Goal: Check status: Check status

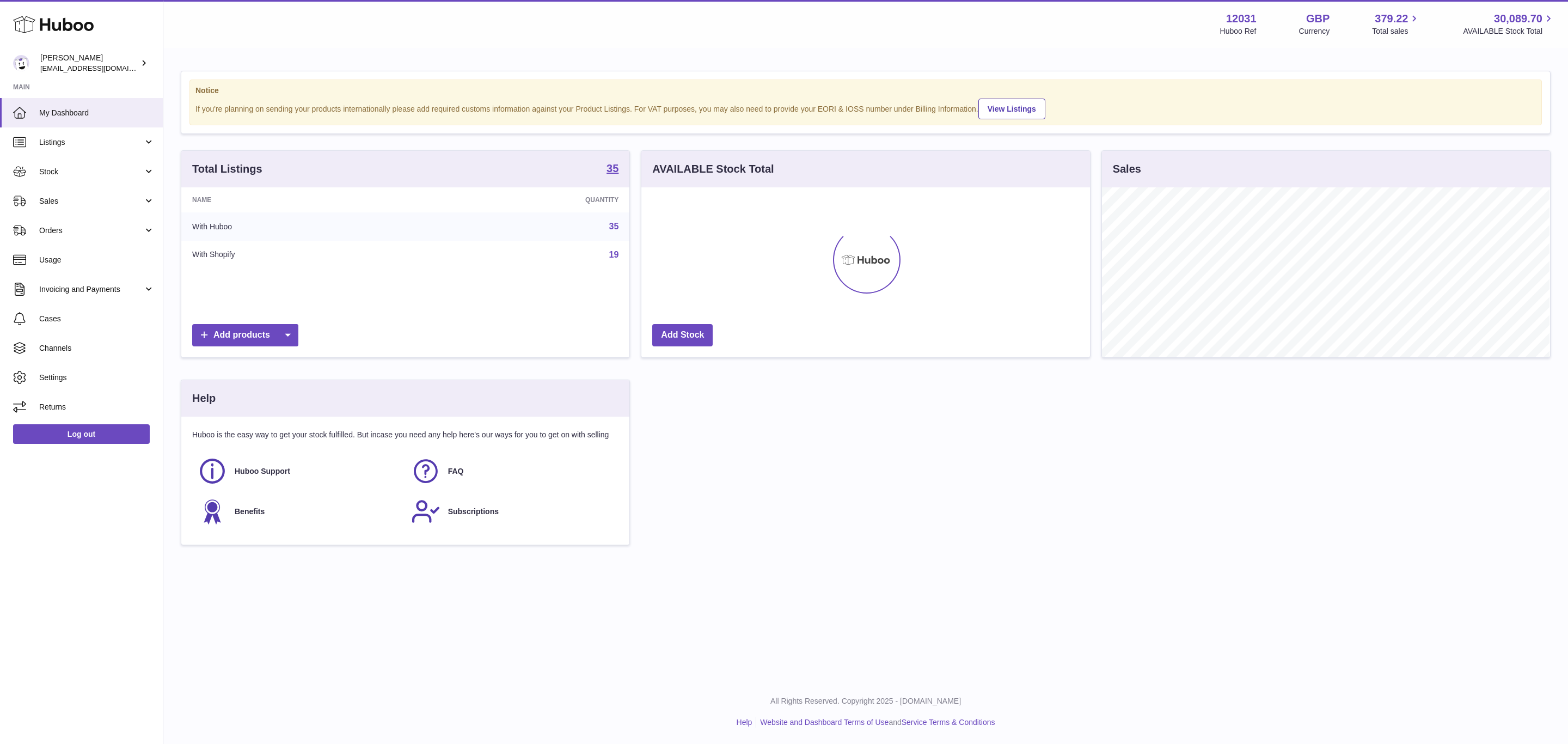
scroll to position [544402, 543997]
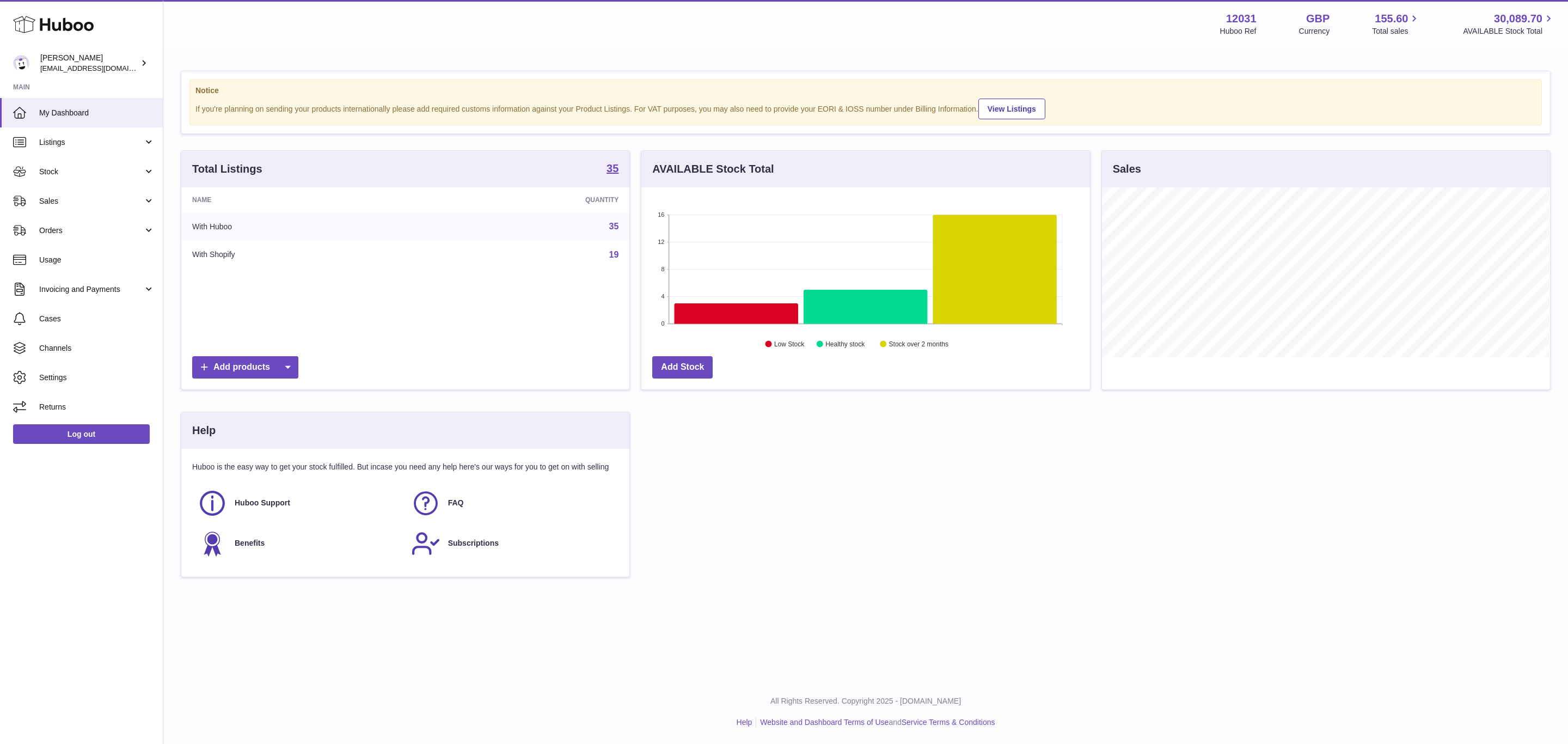
scroll to position [170, 447]
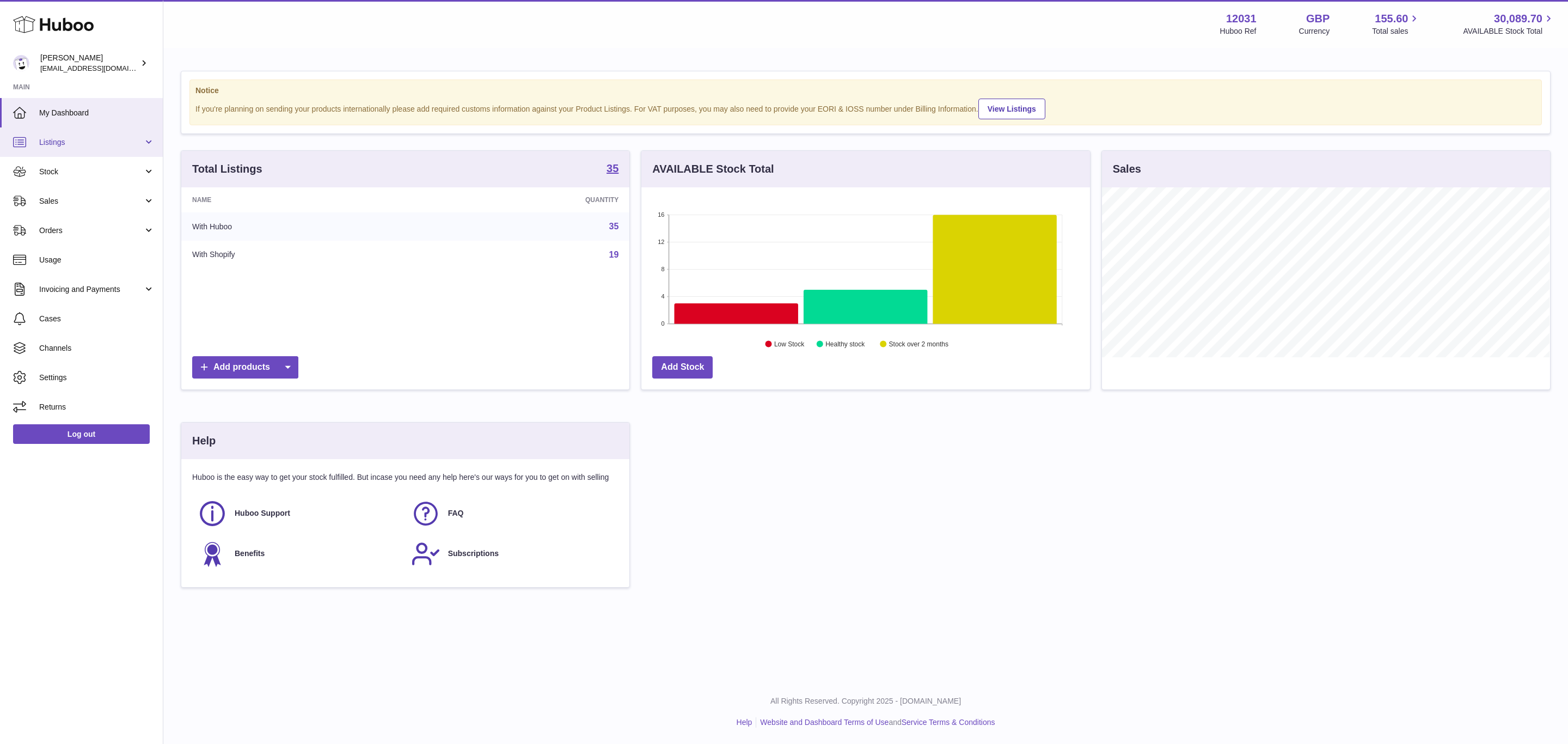
click at [62, 142] on span "Listings" at bounding box center [91, 142] width 104 height 10
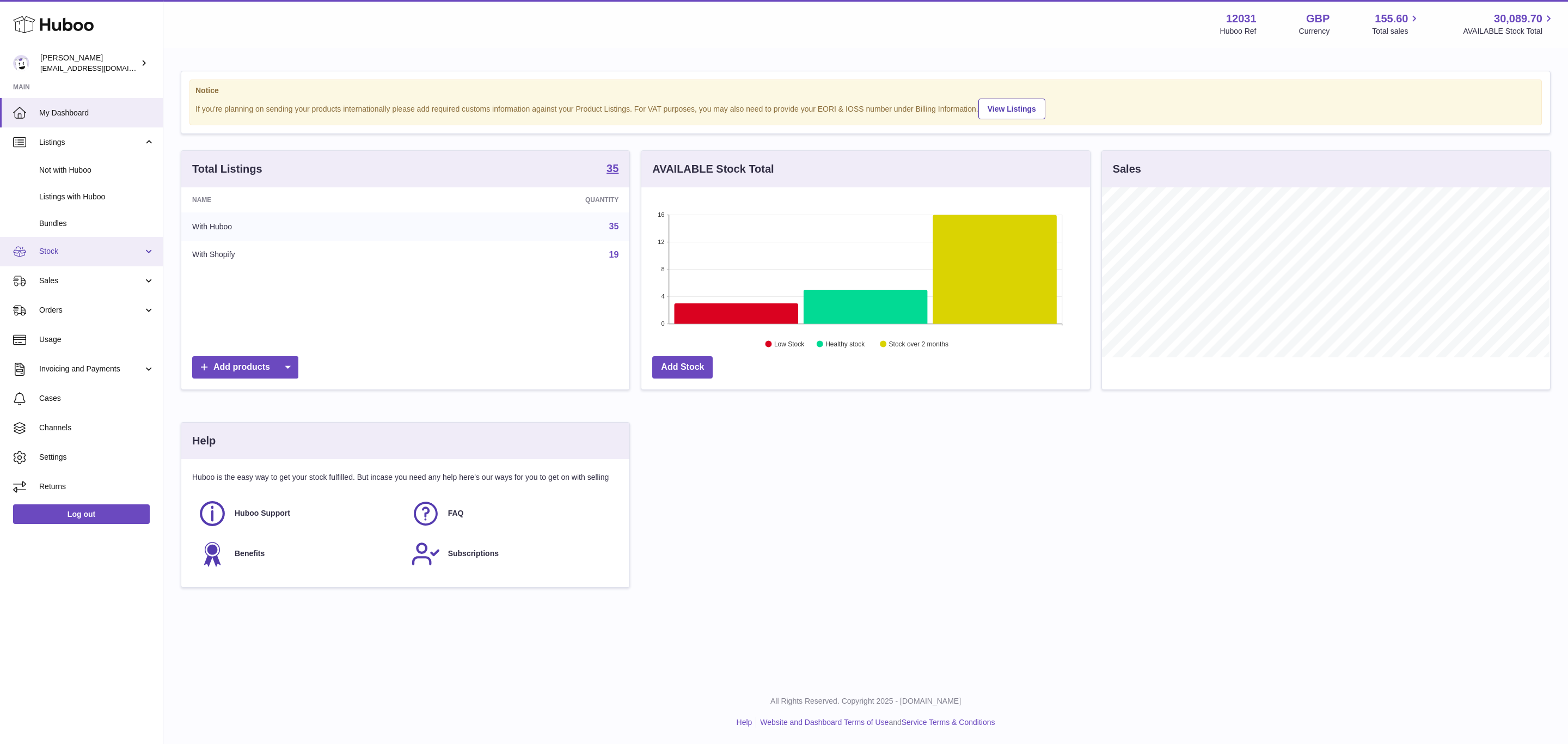
click at [93, 258] on link "Stock" at bounding box center [81, 251] width 163 height 29
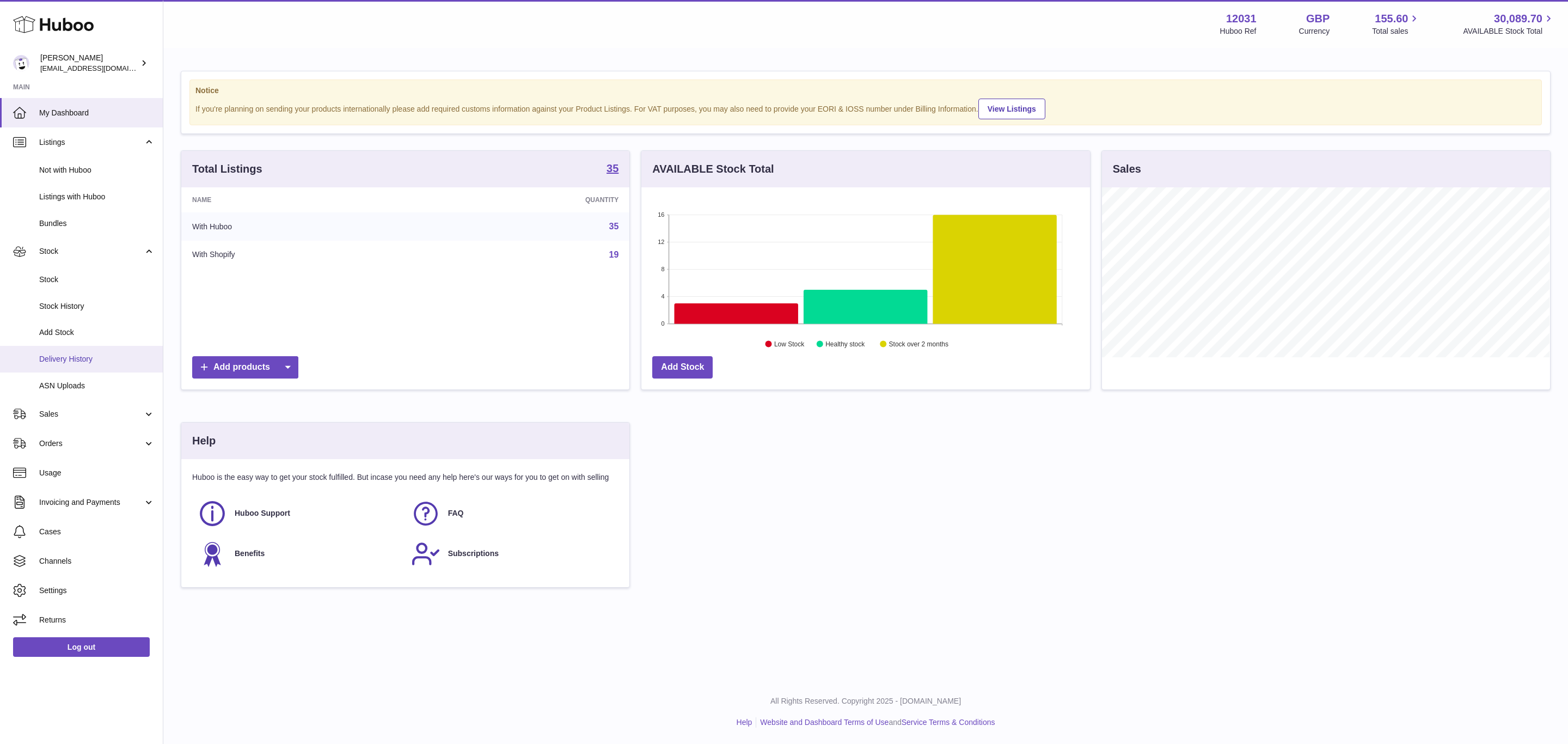
click at [84, 363] on span "Delivery History" at bounding box center [97, 359] width 116 height 10
